Goal: Task Accomplishment & Management: Manage account settings

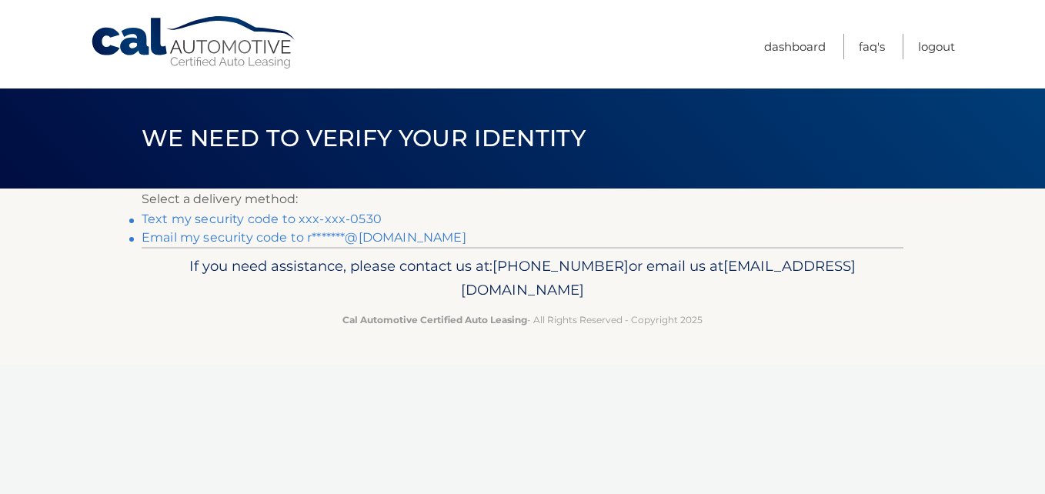
click at [362, 215] on link "Text my security code to xxx-xxx-0530" at bounding box center [262, 219] width 240 height 15
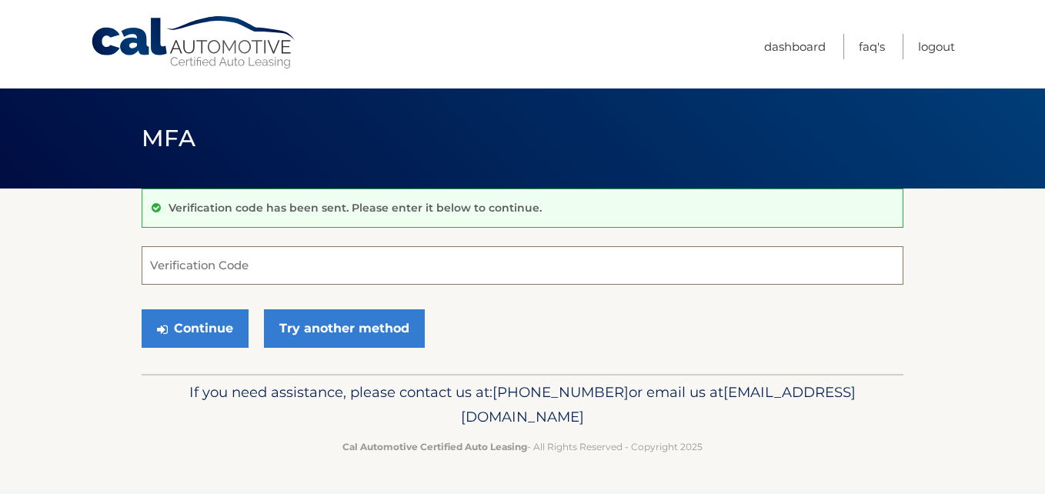
click at [345, 271] on input "Verification Code" at bounding box center [522, 265] width 761 height 38
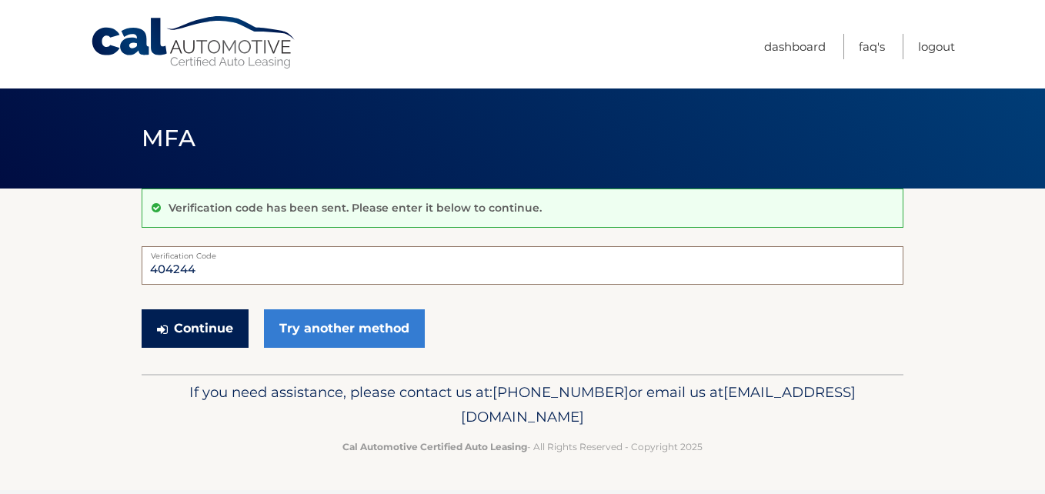
type input "404244"
click at [190, 330] on button "Continue" at bounding box center [195, 328] width 107 height 38
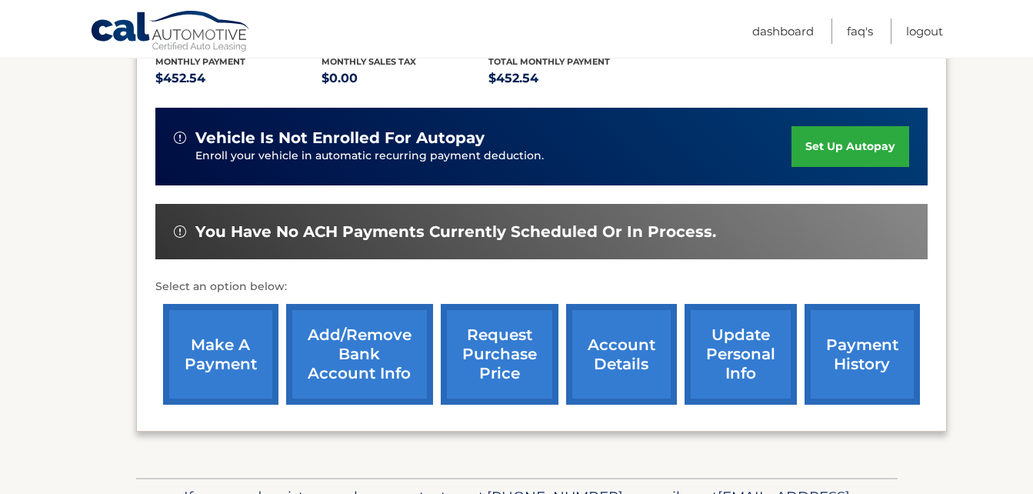
scroll to position [338, 0]
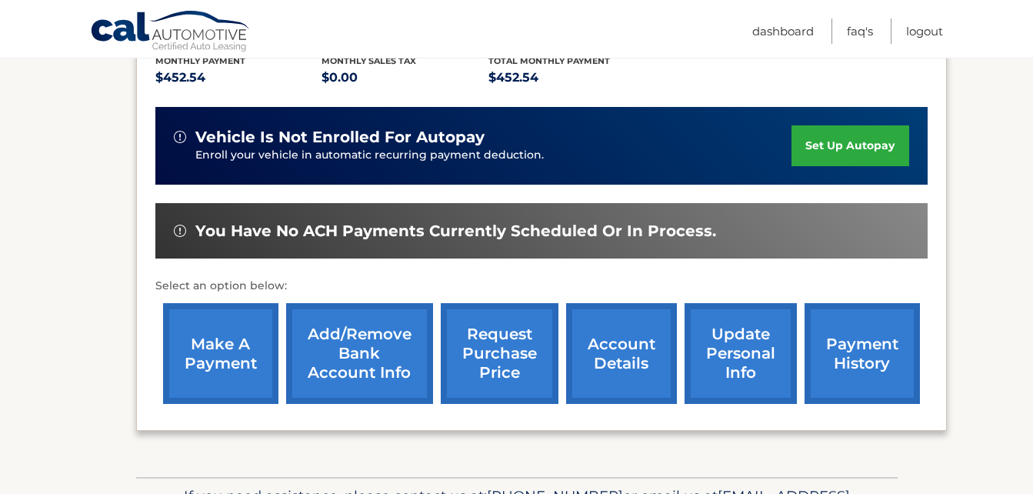
click at [222, 345] on link "make a payment" at bounding box center [220, 353] width 115 height 101
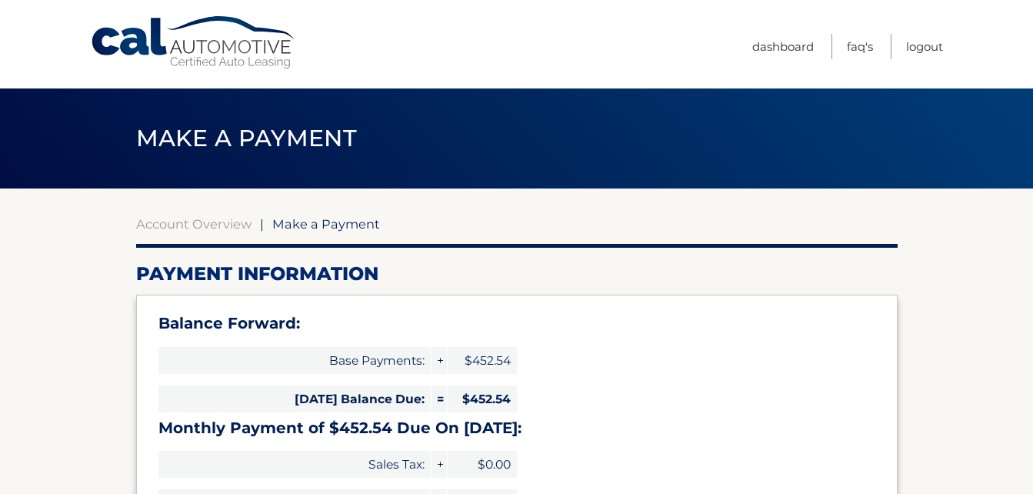
select select "MzdmNzg3YTItMGIxOC00NTc3LTlmZmUtODkyNTkwMGJmMjgy"
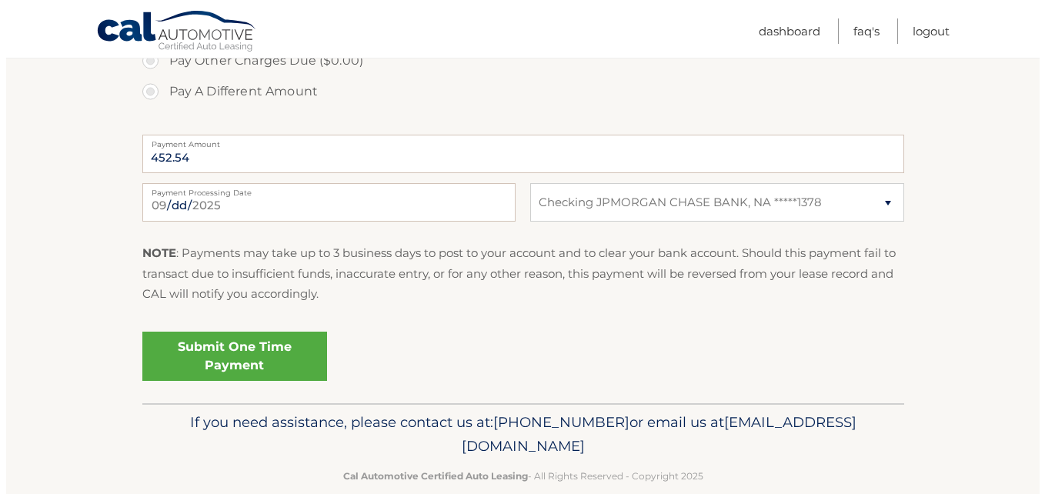
scroll to position [646, 0]
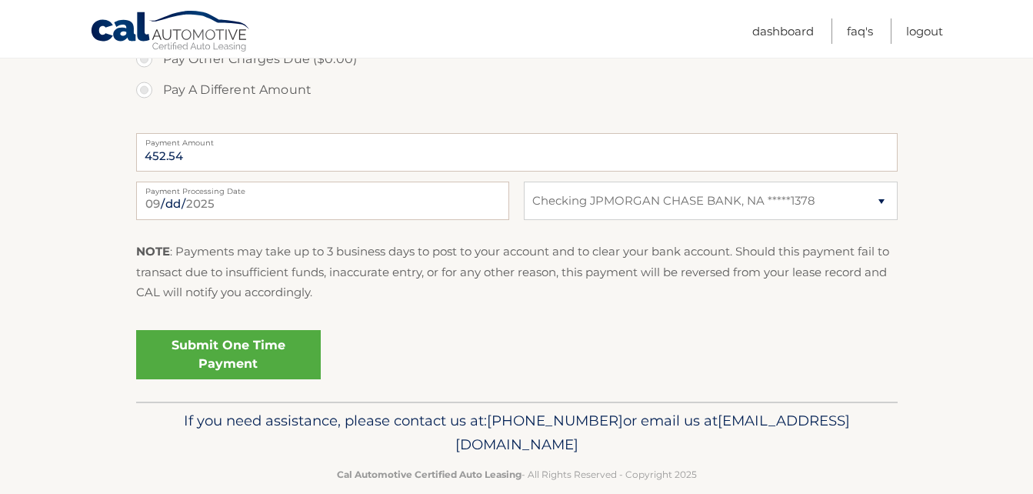
click at [222, 345] on link "Submit One Time Payment" at bounding box center [228, 354] width 185 height 49
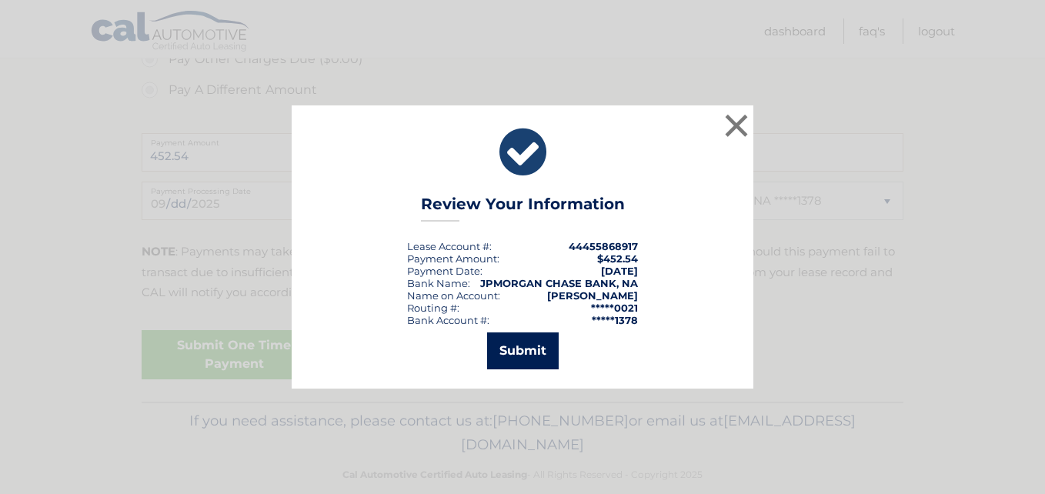
click at [514, 354] on button "Submit" at bounding box center [523, 350] width 72 height 37
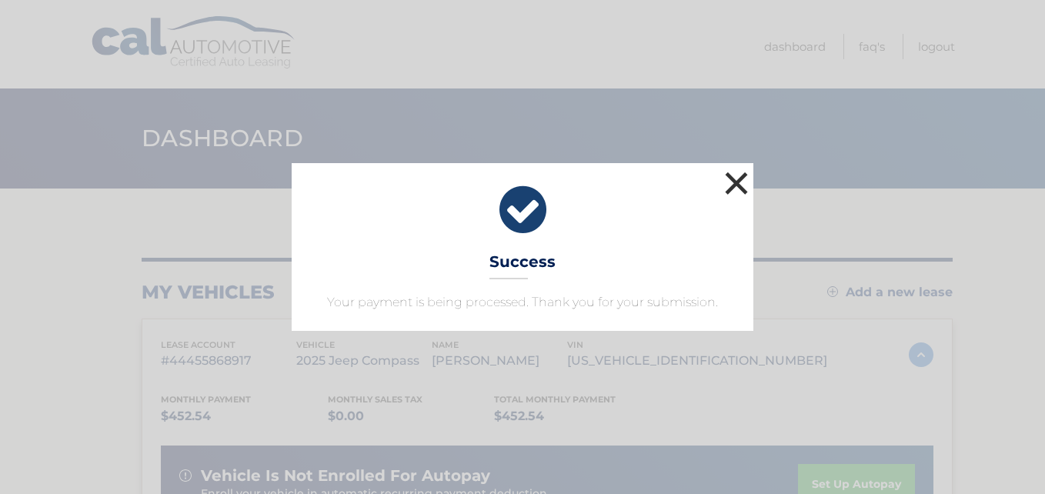
click at [738, 189] on button "×" at bounding box center [736, 183] width 31 height 31
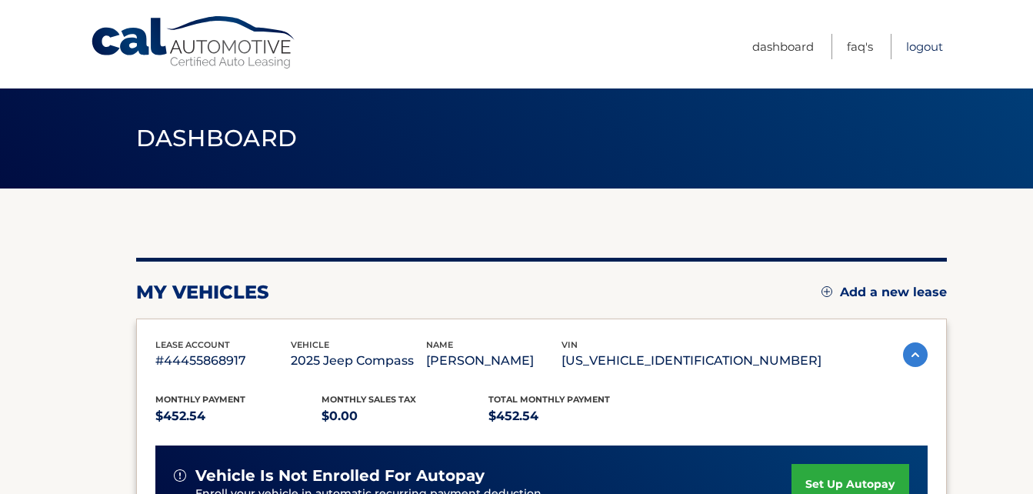
click at [935, 46] on link "Logout" at bounding box center [924, 46] width 37 height 25
